Goal: Contribute content

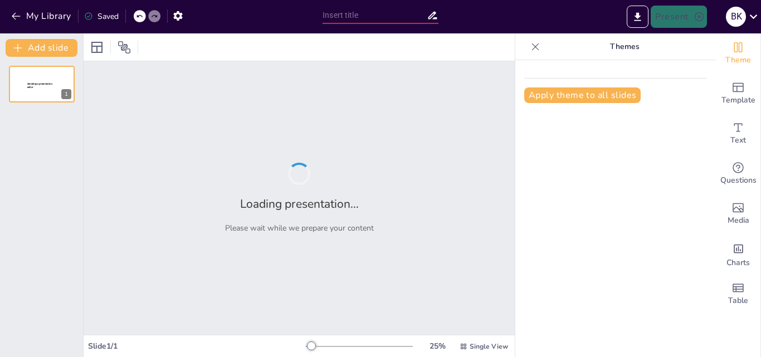
type input "Fen Bilimleri 8. Sınıf: Mevsimlerin Oluşumu Üzerine 50 Soru"
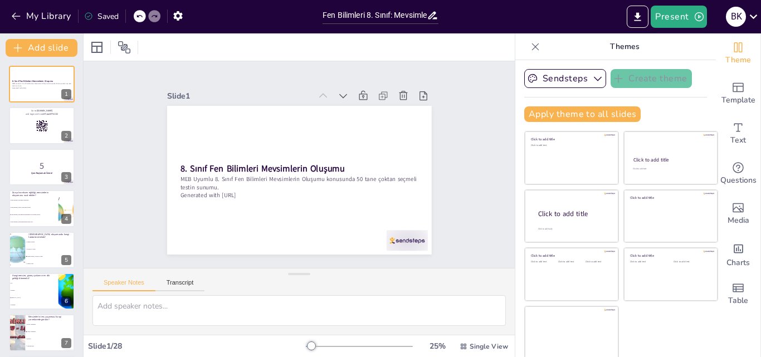
checkbox input "true"
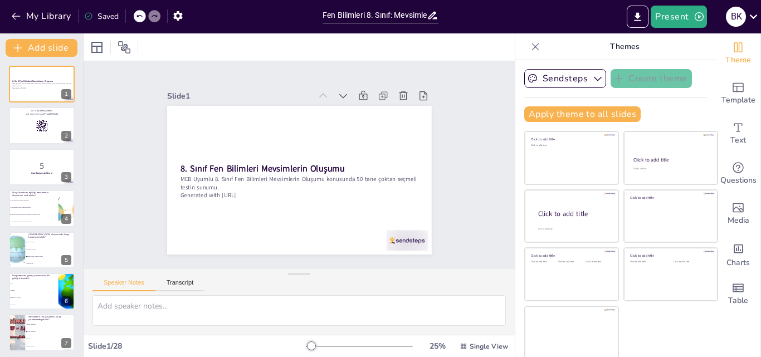
checkbox input "true"
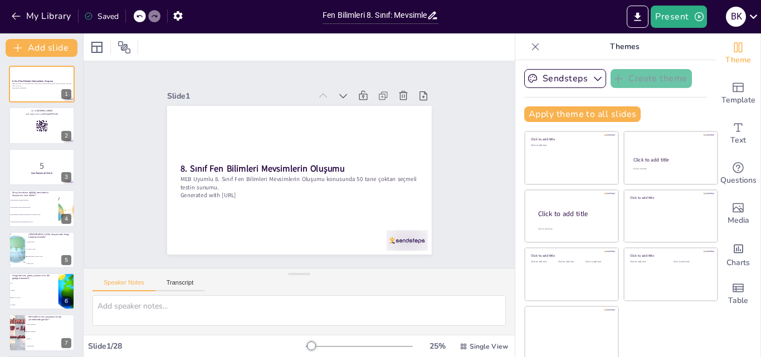
checkbox input "true"
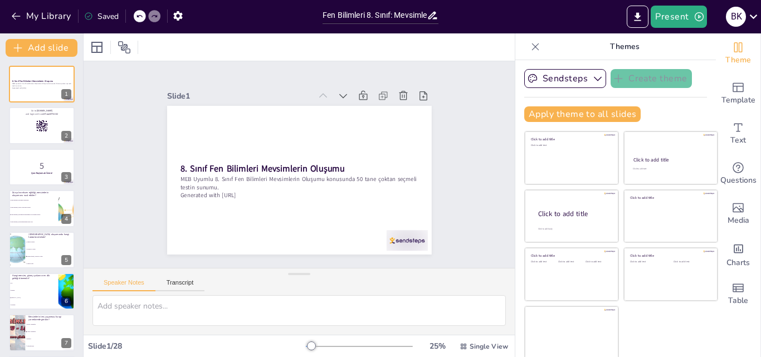
checkbox input "true"
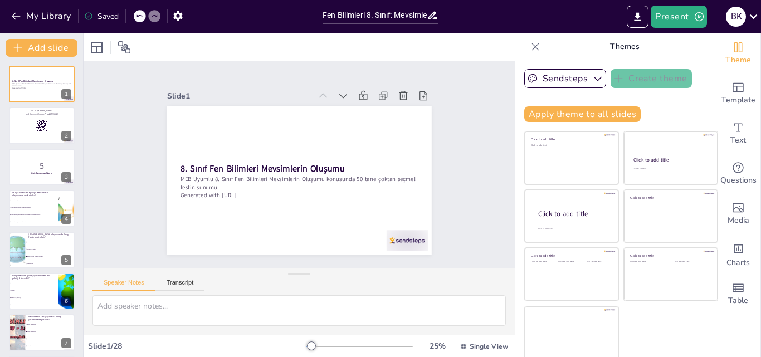
checkbox input "true"
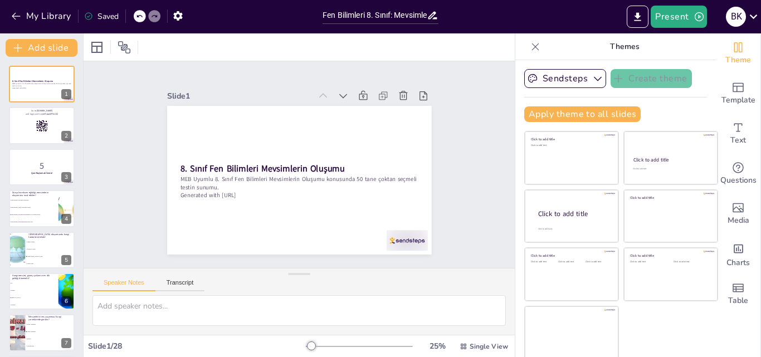
checkbox input "true"
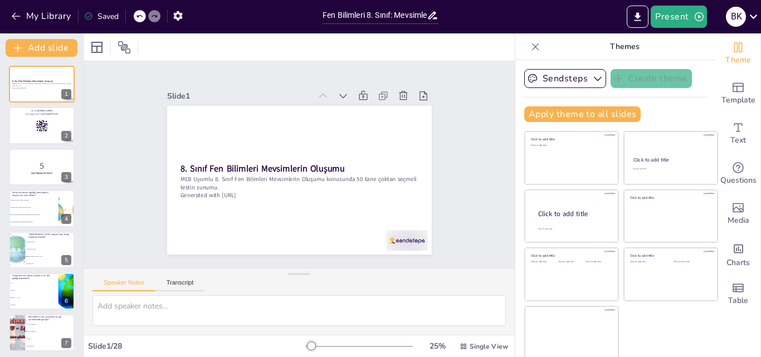
checkbox input "true"
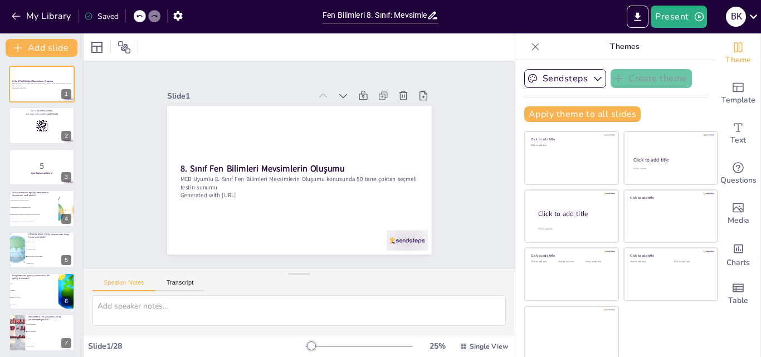
checkbox input "true"
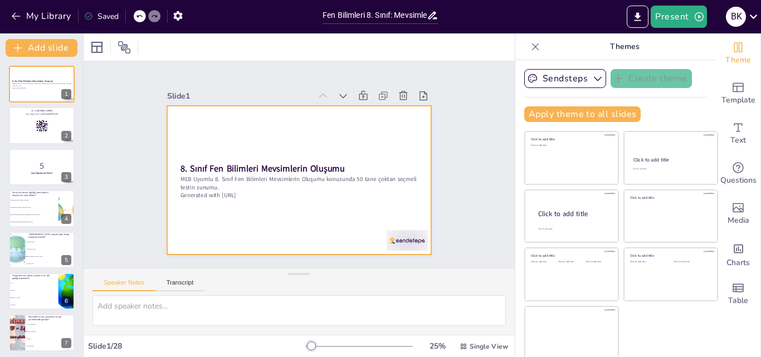
checkbox input "true"
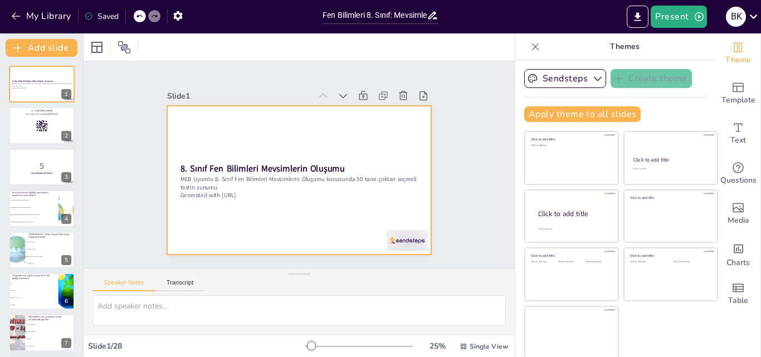
checkbox input "true"
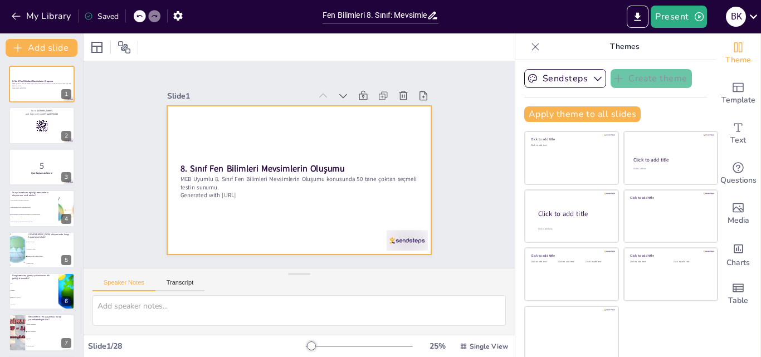
checkbox input "true"
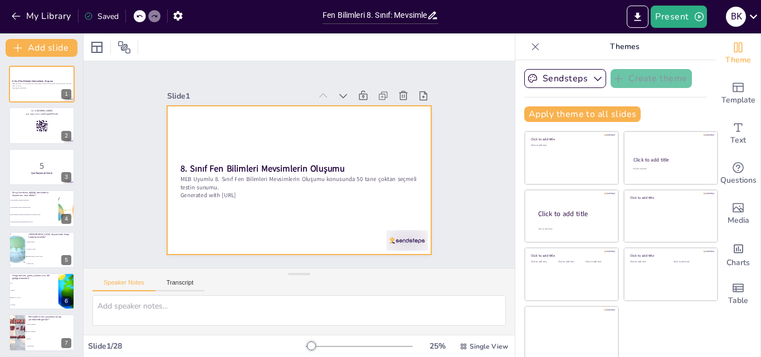
checkbox input "true"
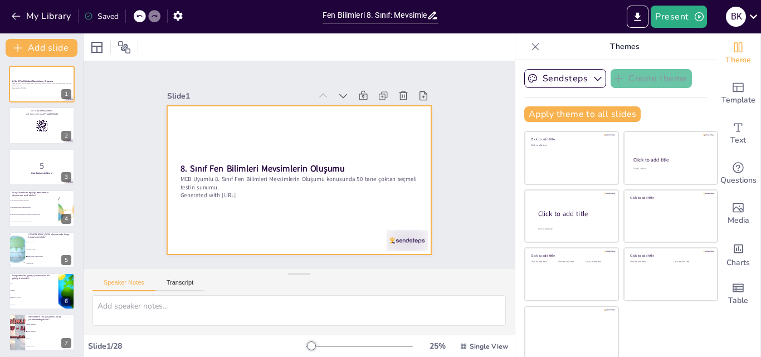
checkbox input "true"
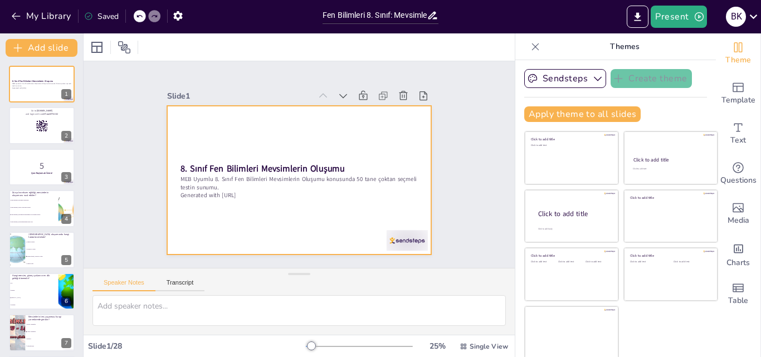
checkbox input "true"
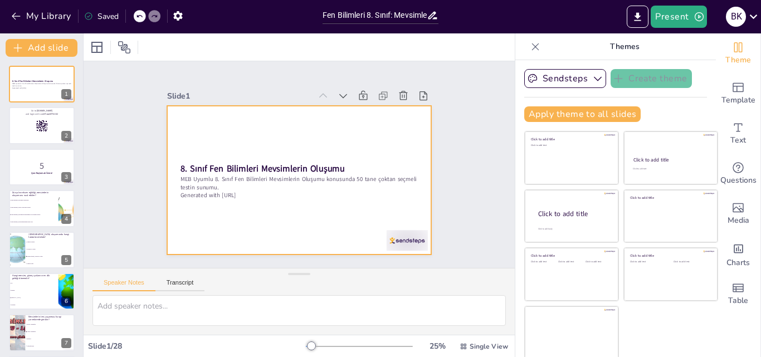
checkbox input "true"
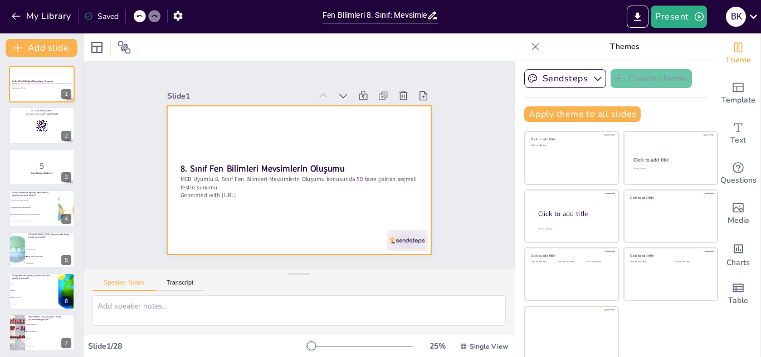
checkbox input "true"
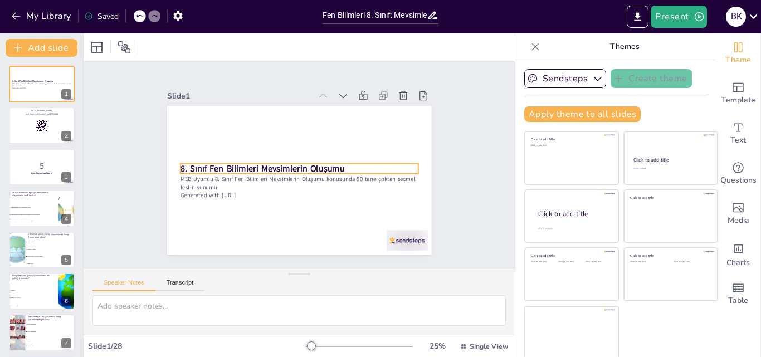
scroll to position [2, 0]
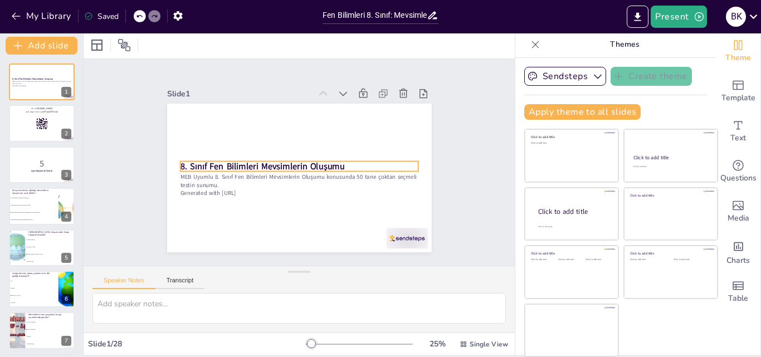
checkbox input "true"
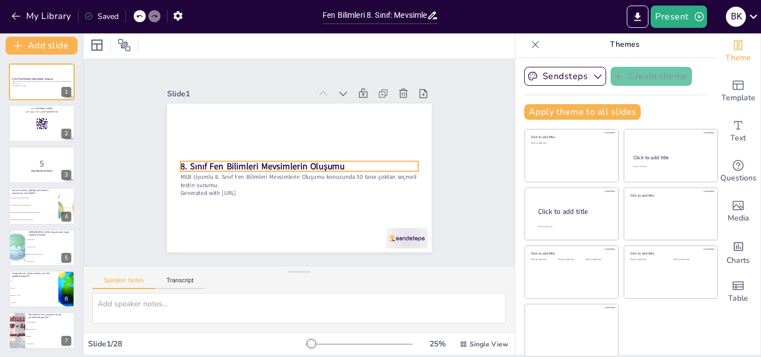
checkbox input "true"
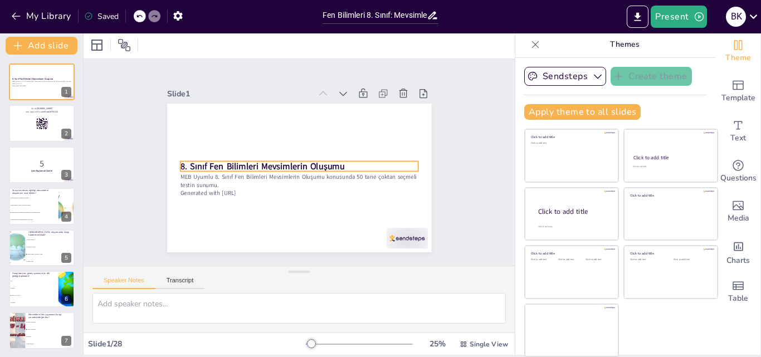
checkbox input "true"
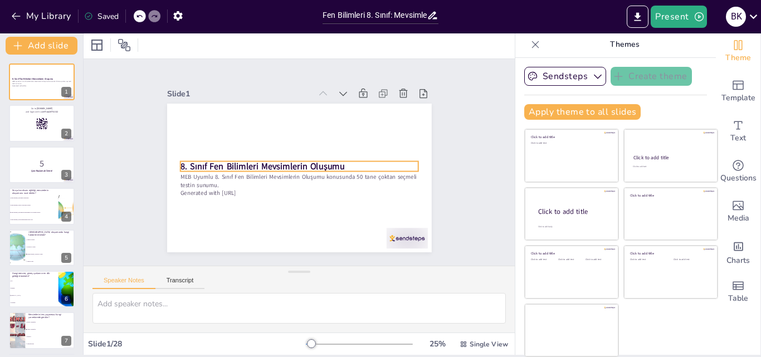
checkbox input "true"
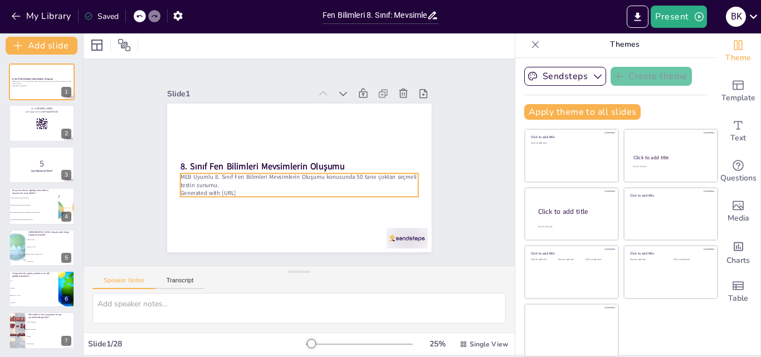
checkbox input "true"
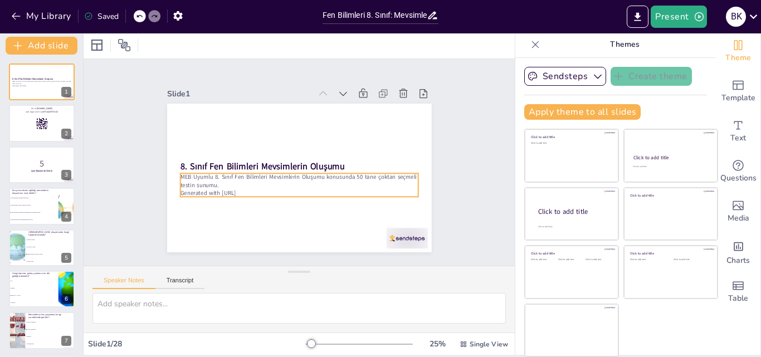
checkbox input "true"
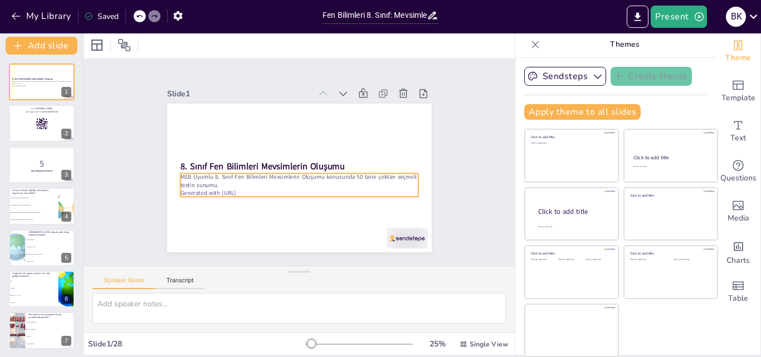
checkbox input "true"
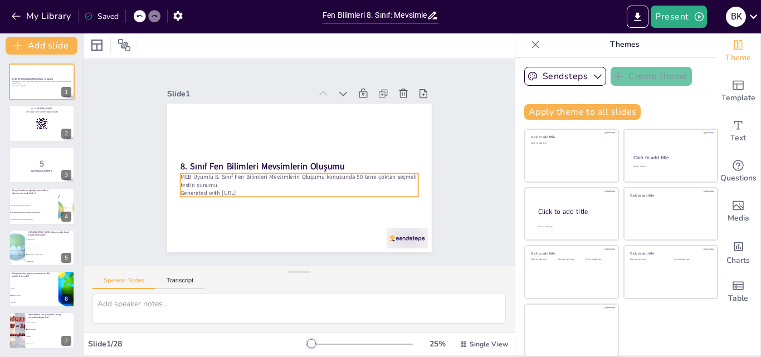
checkbox input "true"
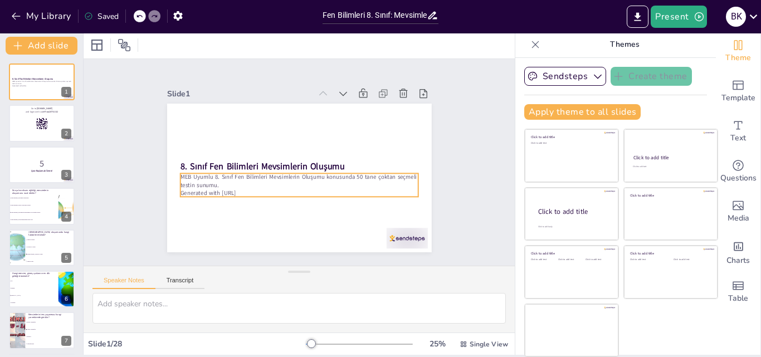
checkbox input "true"
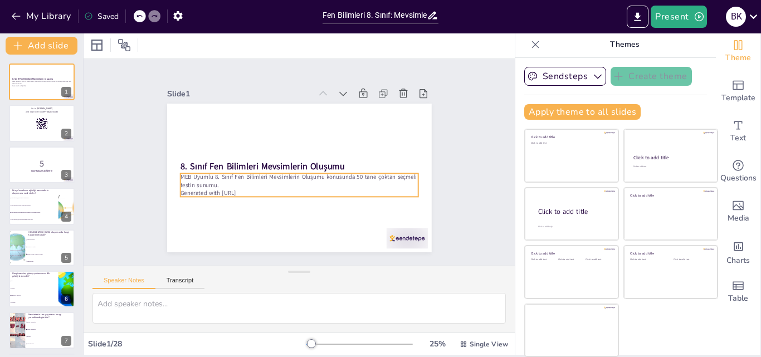
checkbox input "true"
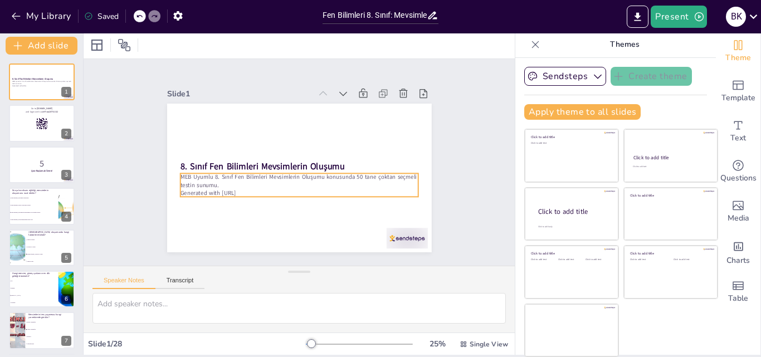
checkbox input "true"
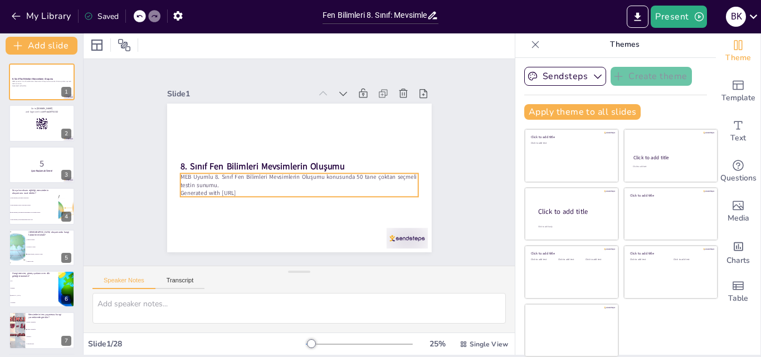
checkbox input "true"
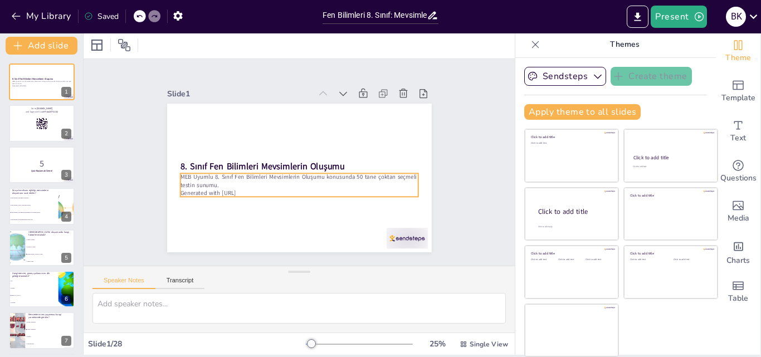
checkbox input "true"
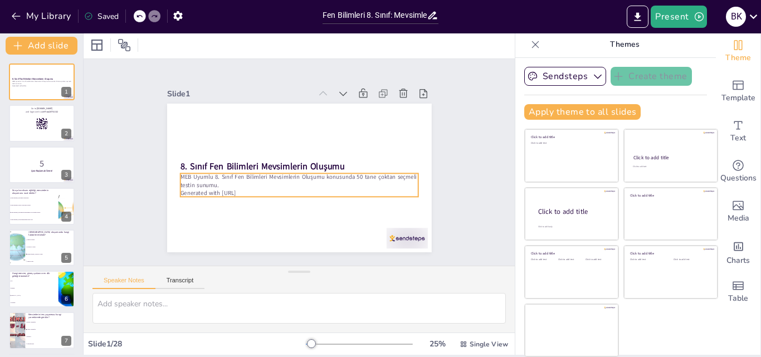
checkbox input "true"
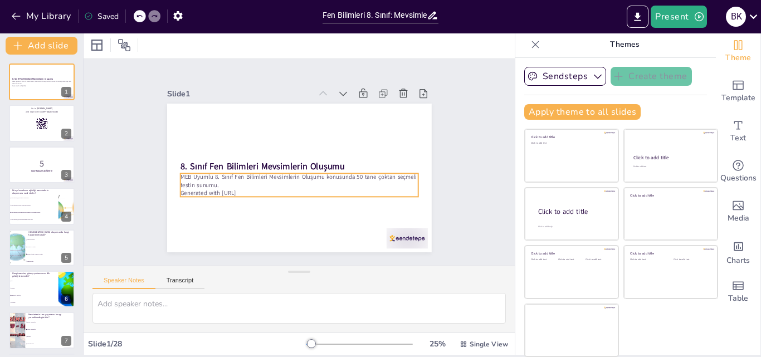
checkbox input "true"
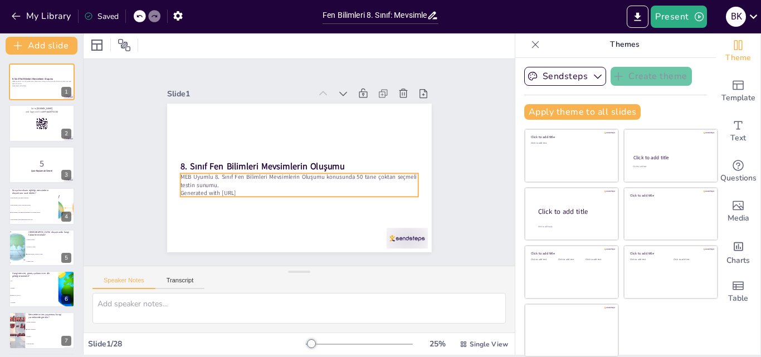
checkbox input "true"
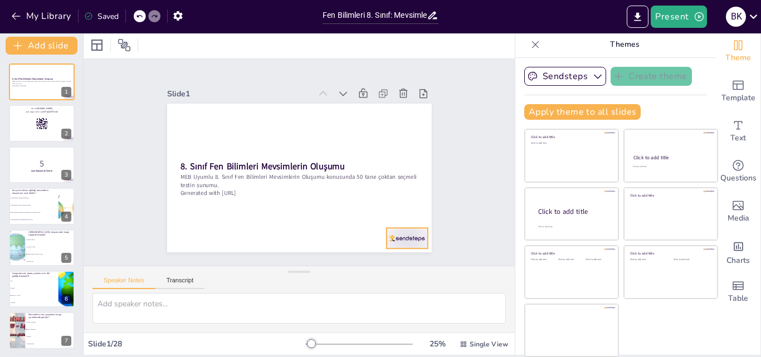
checkbox input "true"
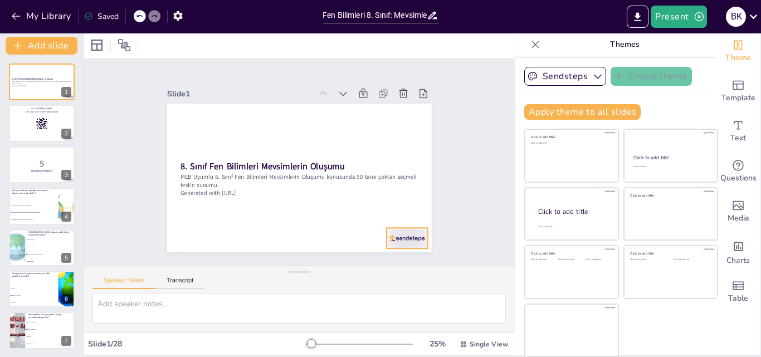
checkbox input "true"
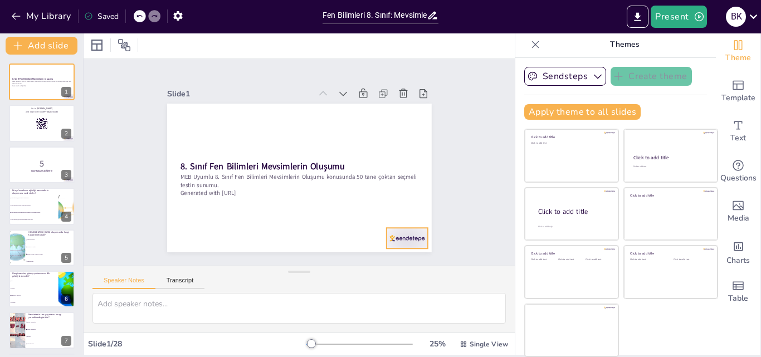
checkbox input "true"
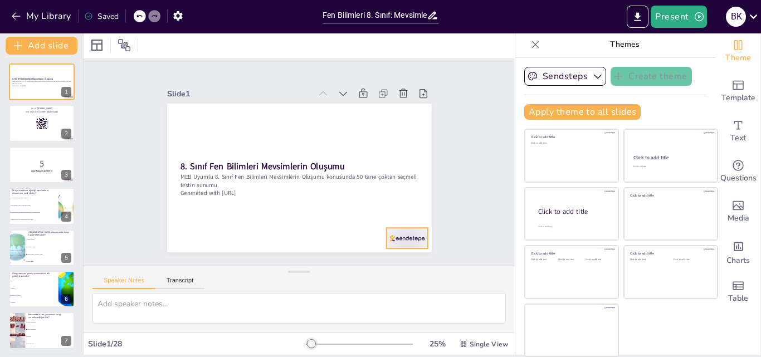
checkbox input "true"
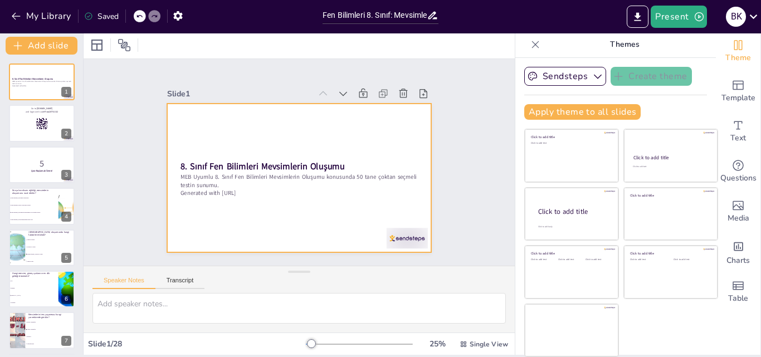
checkbox input "true"
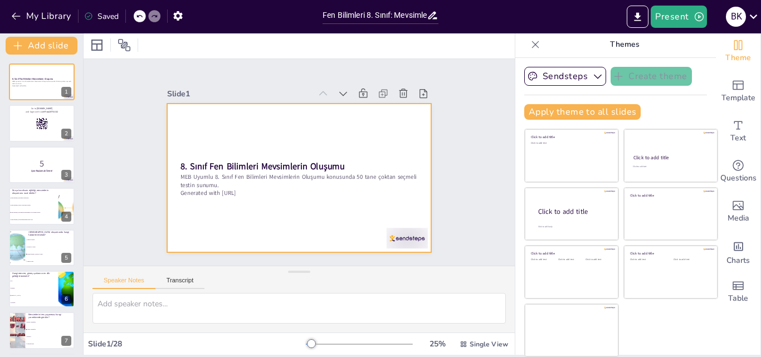
checkbox input "true"
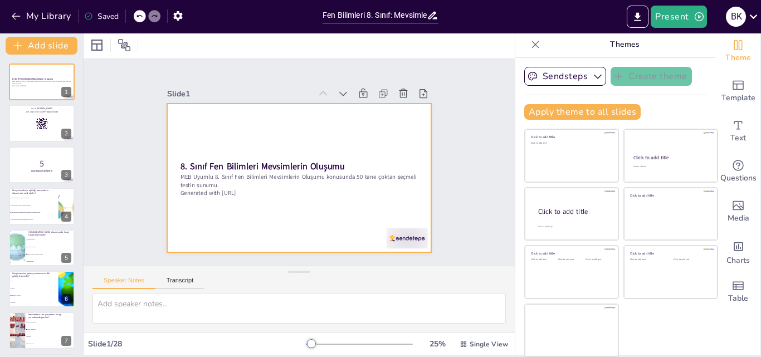
checkbox input "true"
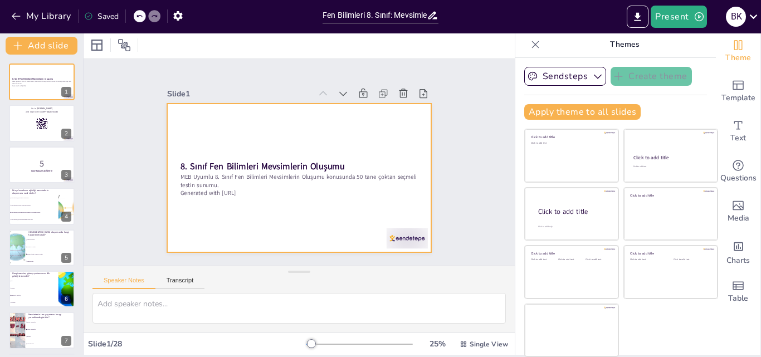
checkbox input "true"
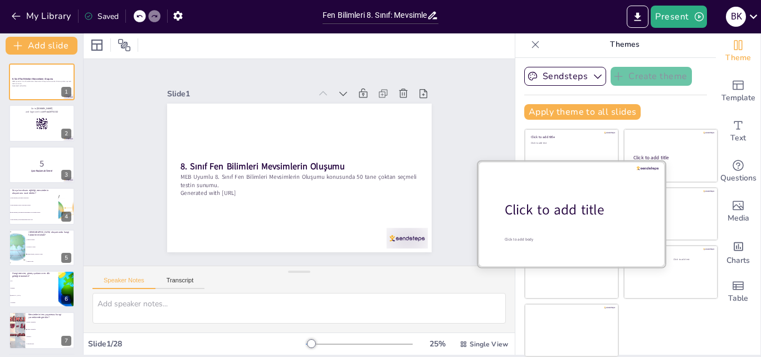
click at [540, 210] on div "Click to add title" at bounding box center [576, 210] width 142 height 19
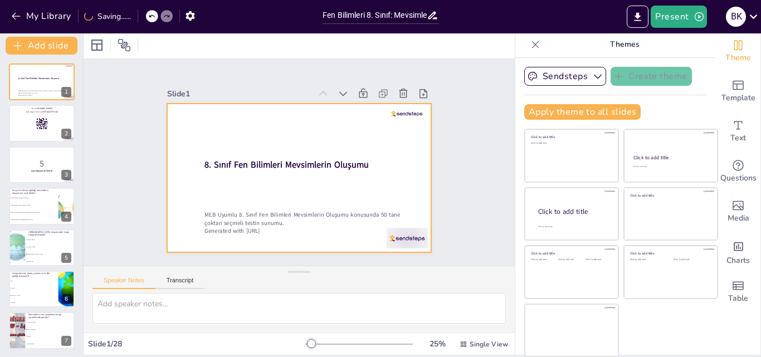
click at [332, 154] on strong "8. Sınıf Fen Bilimleri Mevsimlerin Oluşumu" at bounding box center [287, 160] width 160 height 62
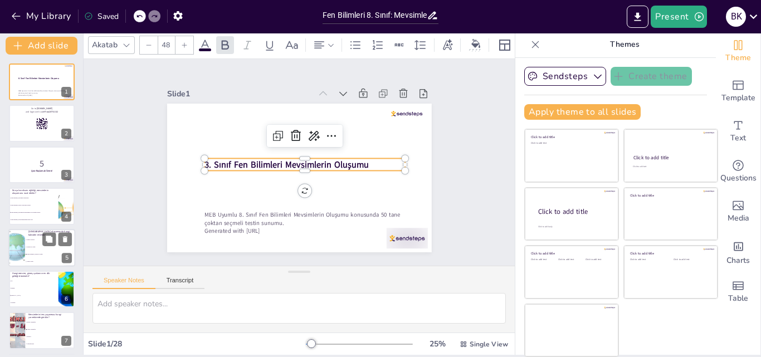
click at [33, 250] on li "Sıcaklık ve yağış" at bounding box center [50, 246] width 50 height 7
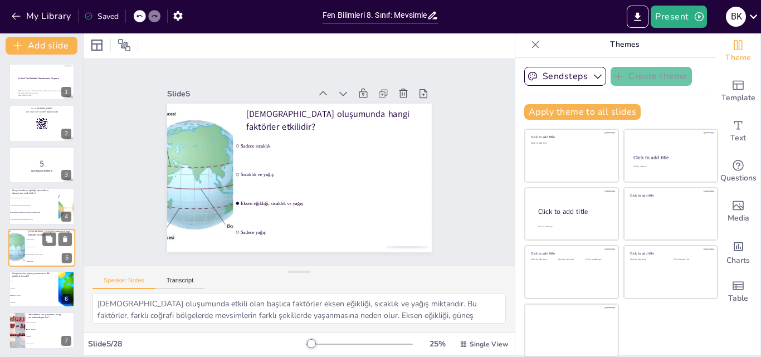
scroll to position [43, 0]
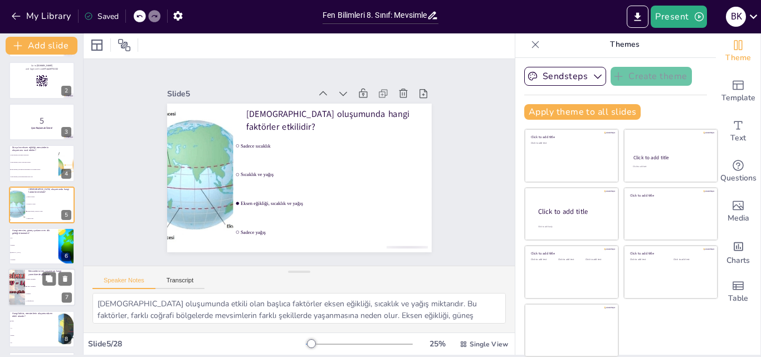
click at [32, 273] on p "Mevsimlerin ters yaşanması hangi yarımkürede görülür?" at bounding box center [49, 273] width 43 height 6
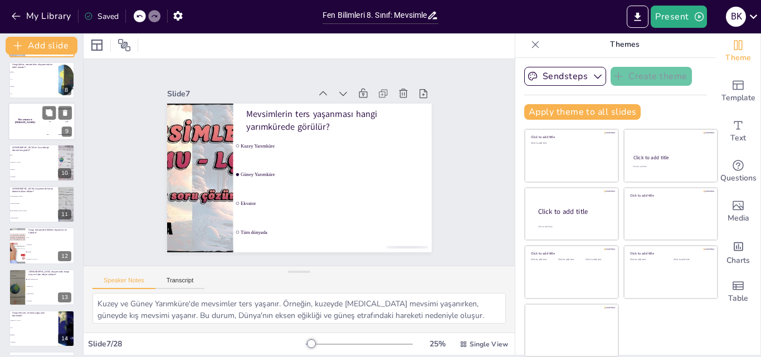
scroll to position [293, 0]
click at [39, 285] on span "Rüzgar hızı" at bounding box center [51, 286] width 48 height 2
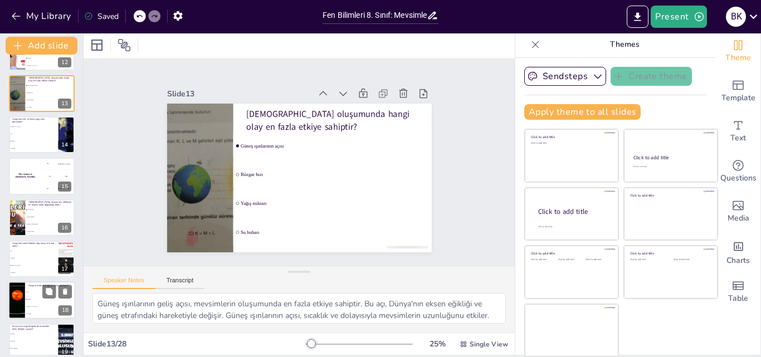
click at [35, 293] on span "Kış" at bounding box center [51, 293] width 48 height 2
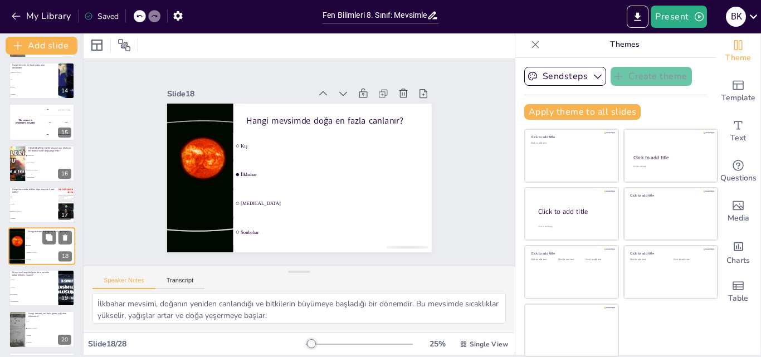
scroll to position [539, 0]
click at [638, 13] on icon "Export to PowerPoint" at bounding box center [638, 16] width 7 height 8
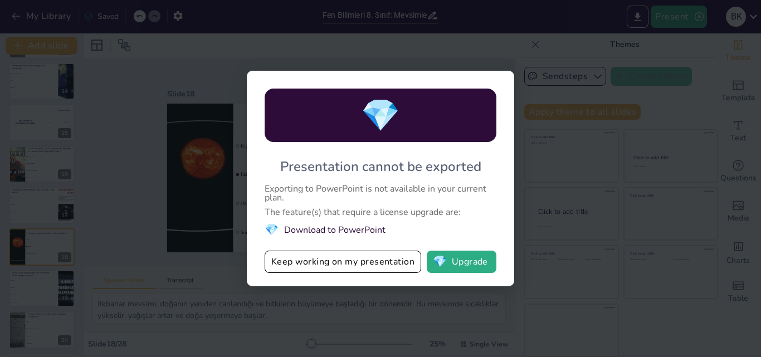
click at [504, 72] on div "💎 Presentation cannot be exported Exporting to PowerPoint is not available in y…" at bounding box center [380, 179] width 267 height 216
click at [355, 260] on button "Keep working on my presentation" at bounding box center [343, 262] width 157 height 22
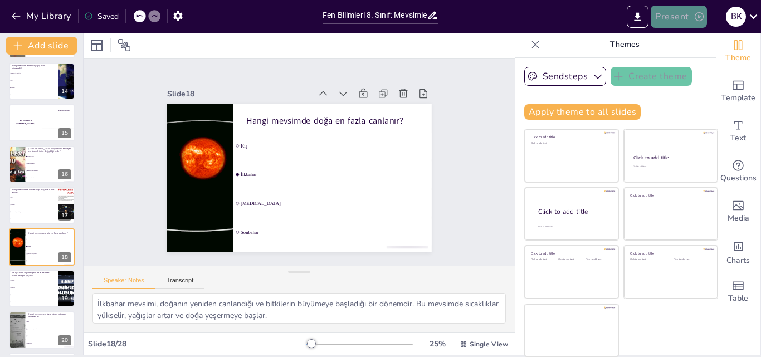
click at [687, 17] on button "Present" at bounding box center [679, 17] width 56 height 22
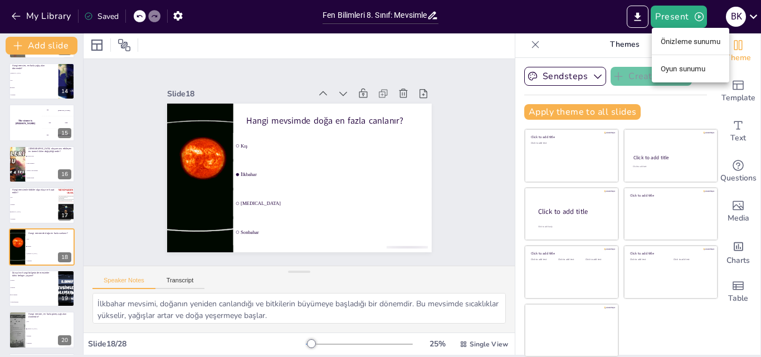
click at [688, 38] on font "Önizleme sunumu" at bounding box center [691, 41] width 60 height 8
